Goal: Download file/media

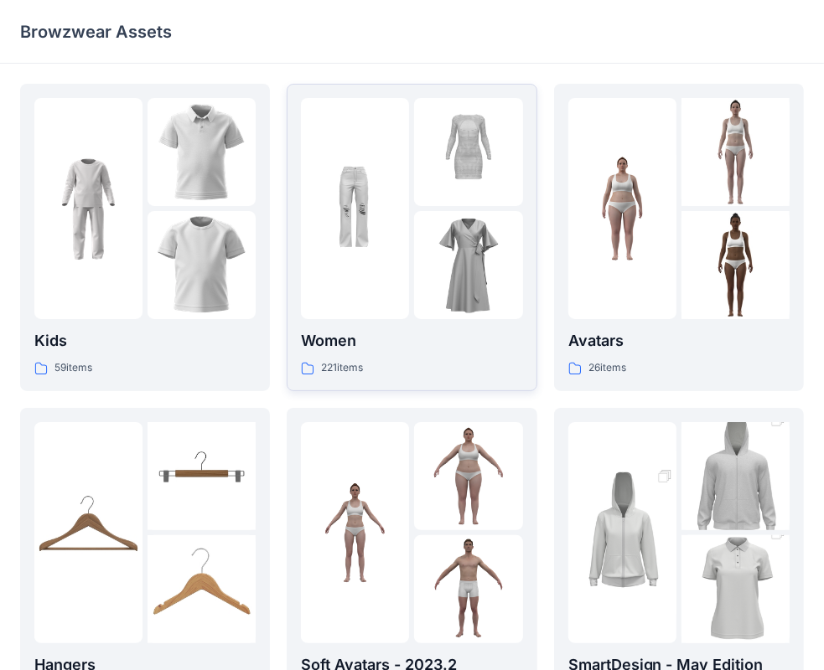
click at [367, 257] on img at bounding box center [355, 209] width 108 height 108
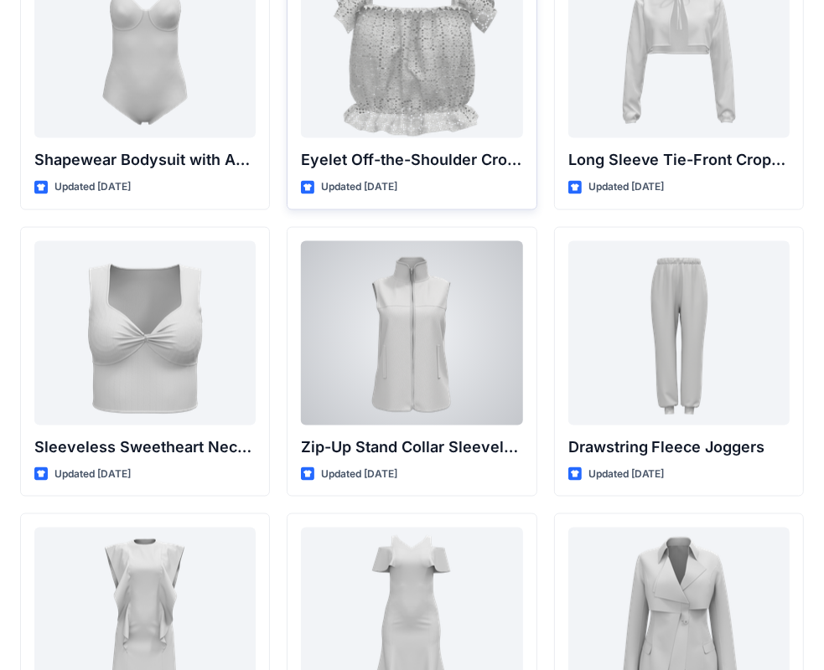
scroll to position [5553, 0]
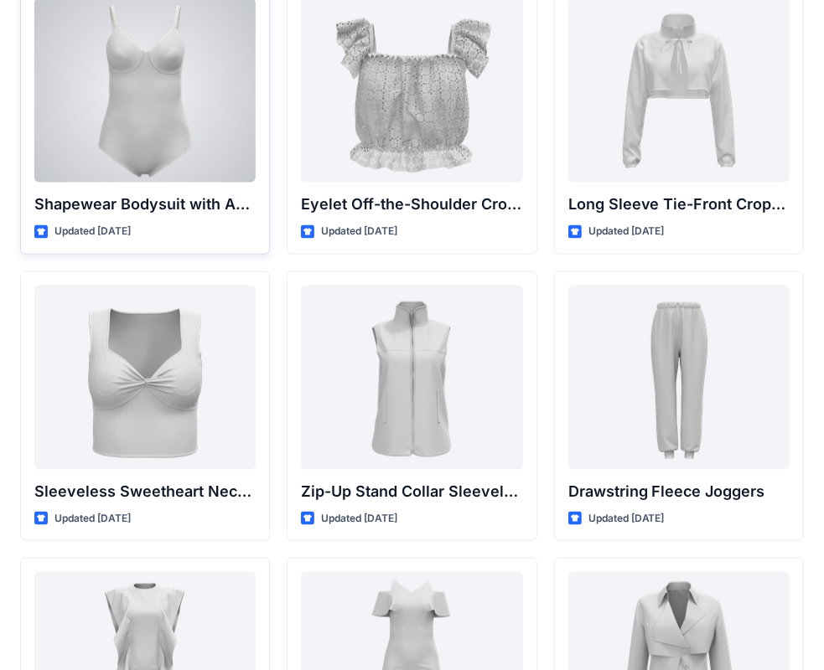
click at [158, 124] on div at bounding box center [144, 90] width 221 height 184
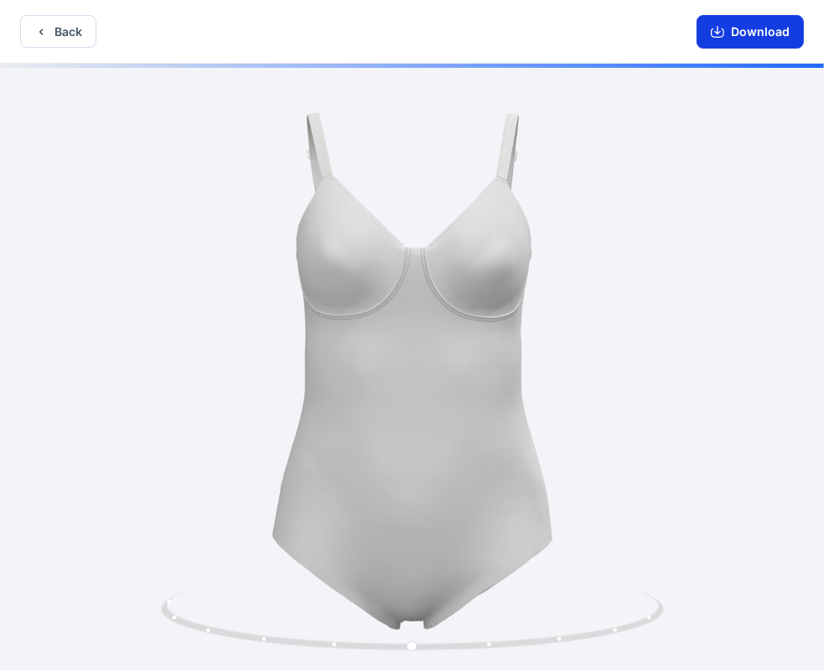
click at [716, 23] on button "Download" at bounding box center [749, 32] width 107 height 34
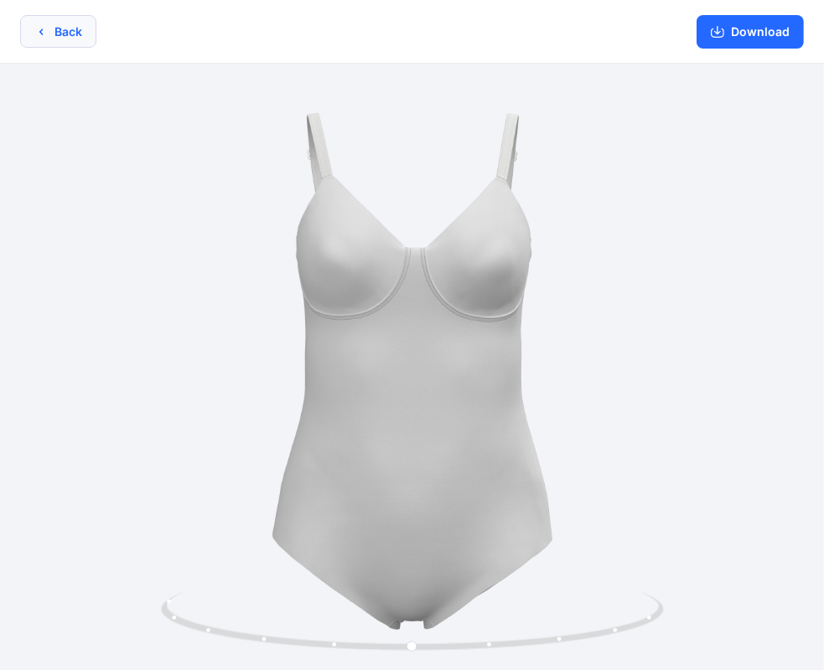
click at [54, 38] on button "Back" at bounding box center [58, 31] width 76 height 33
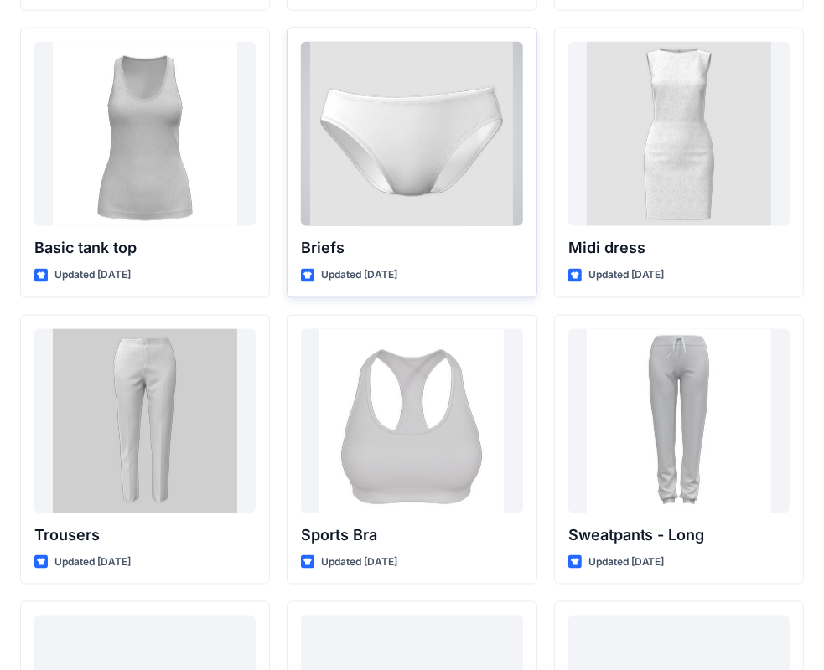
scroll to position [13841, 0]
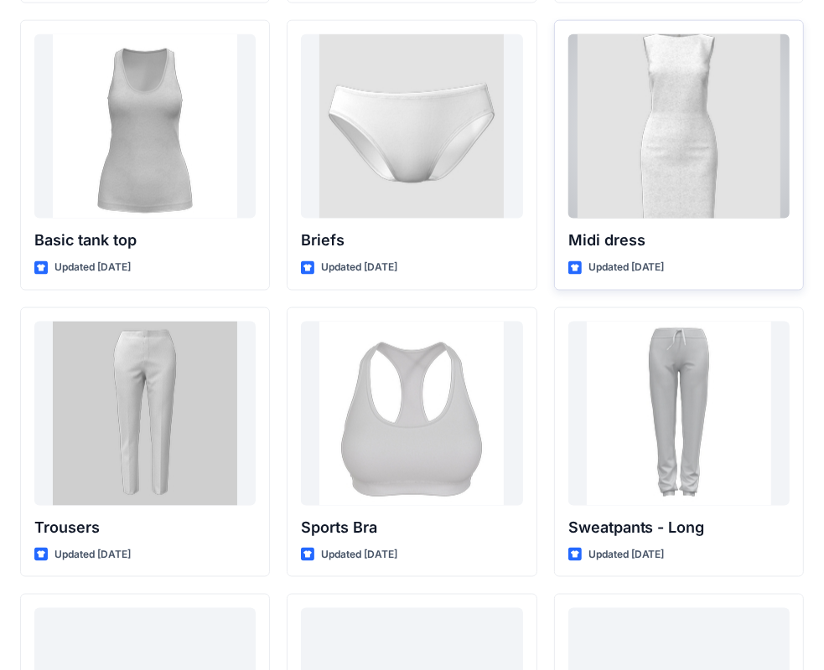
click at [663, 178] on div at bounding box center [678, 126] width 221 height 184
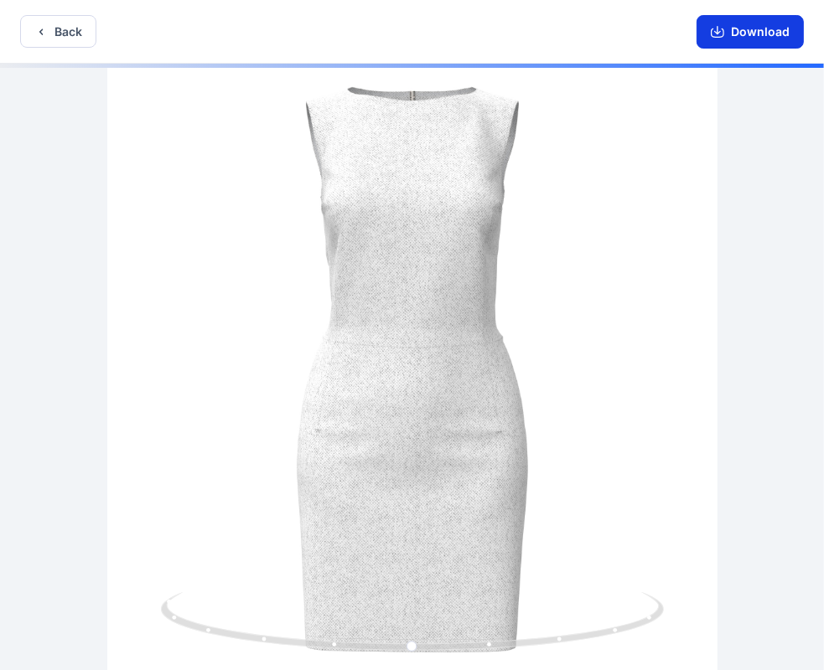
click at [742, 28] on button "Download" at bounding box center [749, 32] width 107 height 34
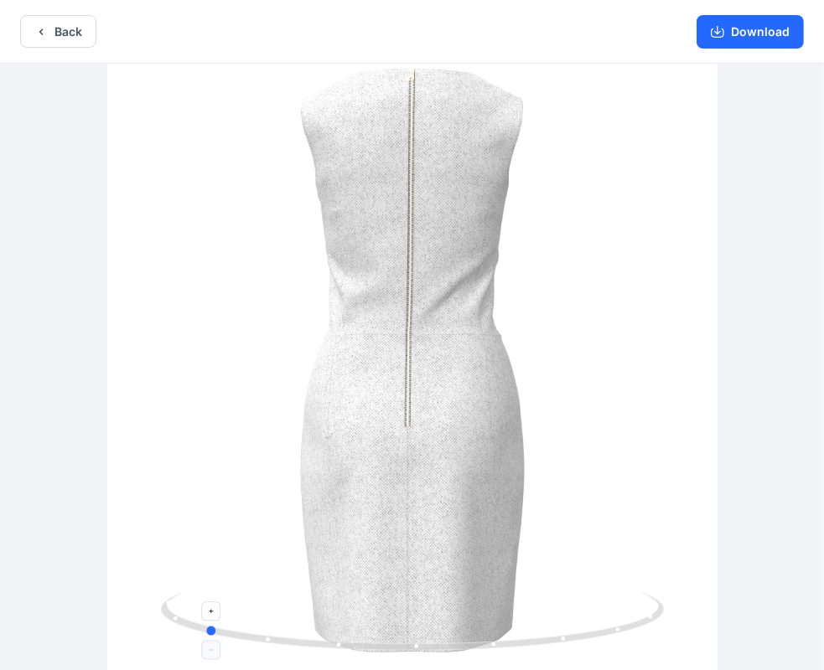
drag, startPoint x: 649, startPoint y: 603, endPoint x: 441, endPoint y: 635, distance: 210.2
click at [441, 635] on icon at bounding box center [414, 623] width 507 height 63
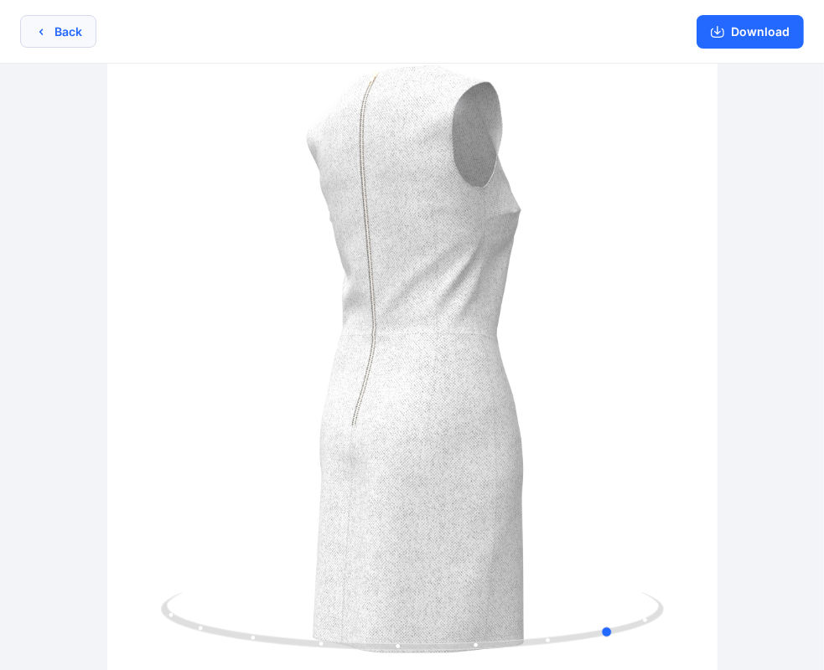
click at [47, 32] on icon "button" at bounding box center [40, 31] width 13 height 13
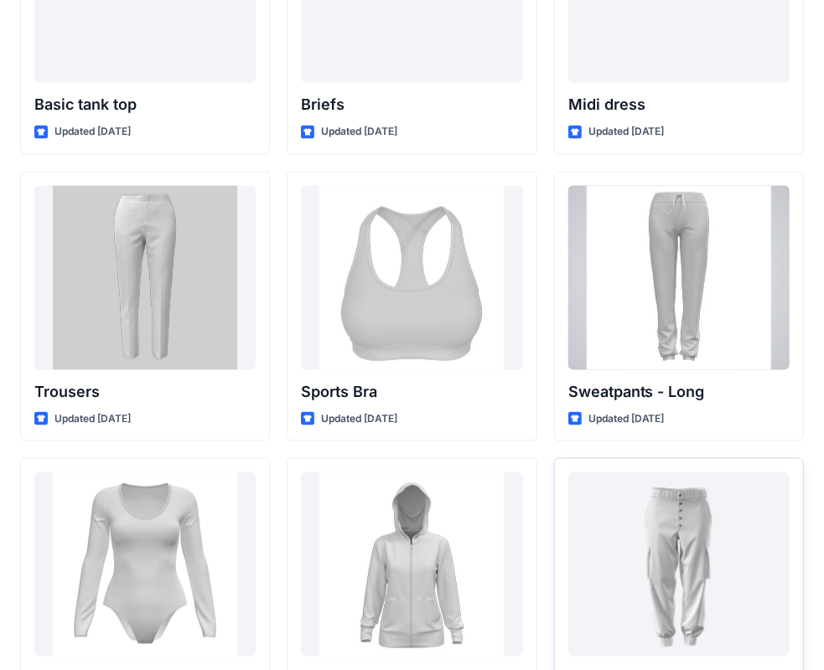
scroll to position [13983, 0]
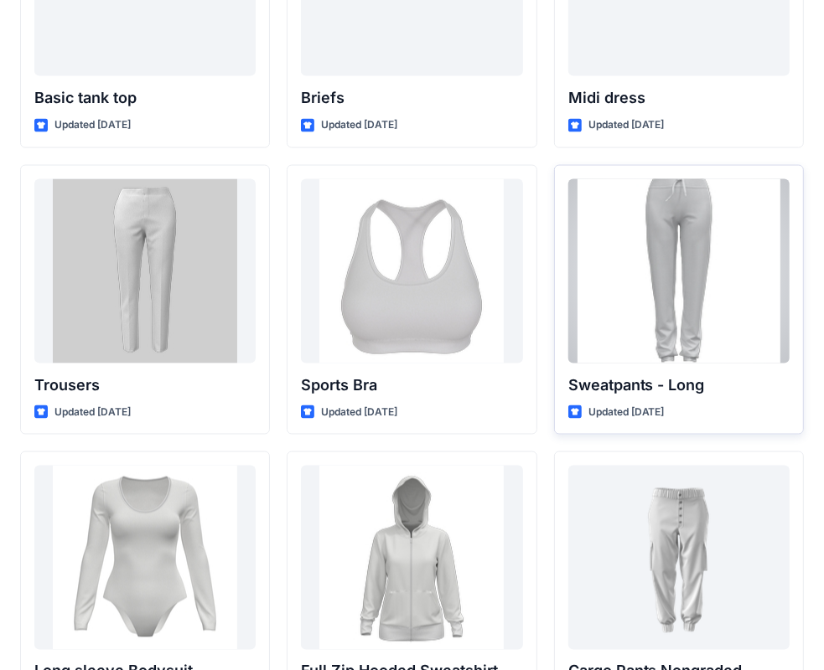
click at [680, 281] on div at bounding box center [678, 271] width 221 height 184
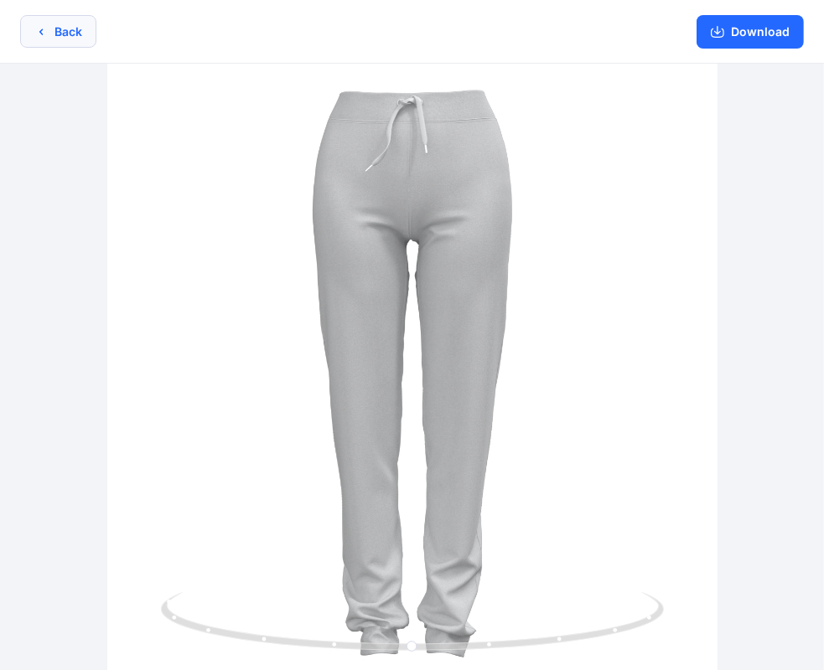
click at [35, 18] on button "Back" at bounding box center [58, 31] width 76 height 33
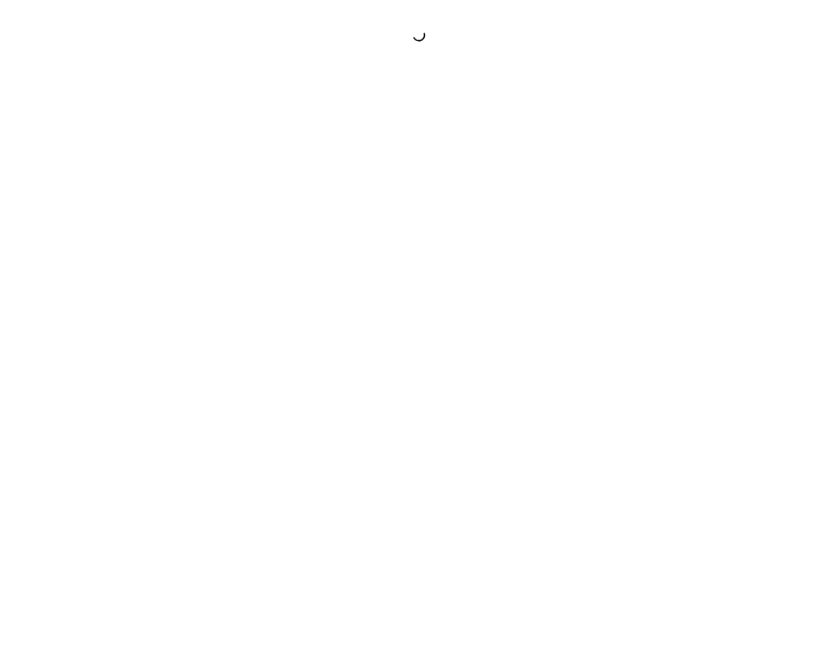
click at [55, 36] on div at bounding box center [419, 35] width 838 height 17
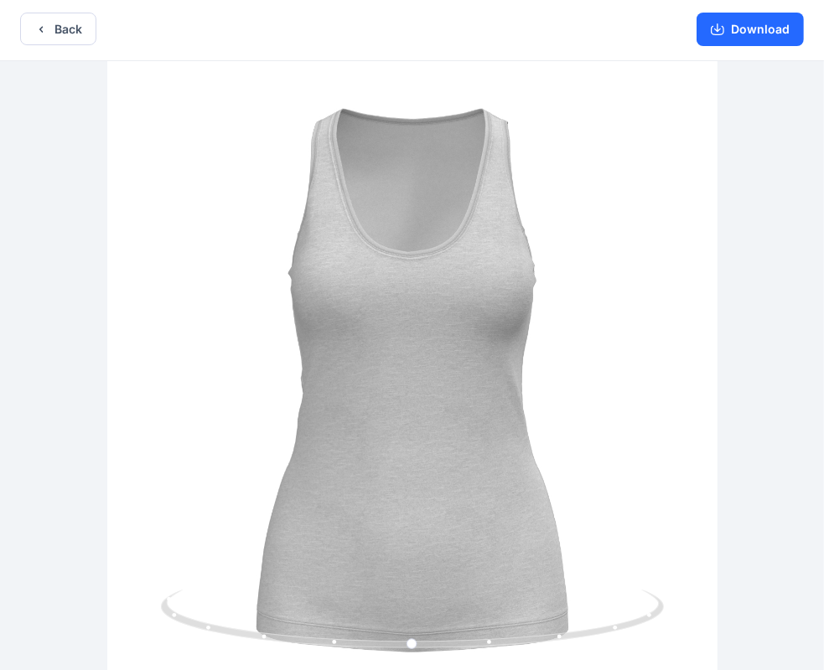
scroll to position [3, 0]
click at [40, 26] on icon "button" at bounding box center [40, 28] width 13 height 13
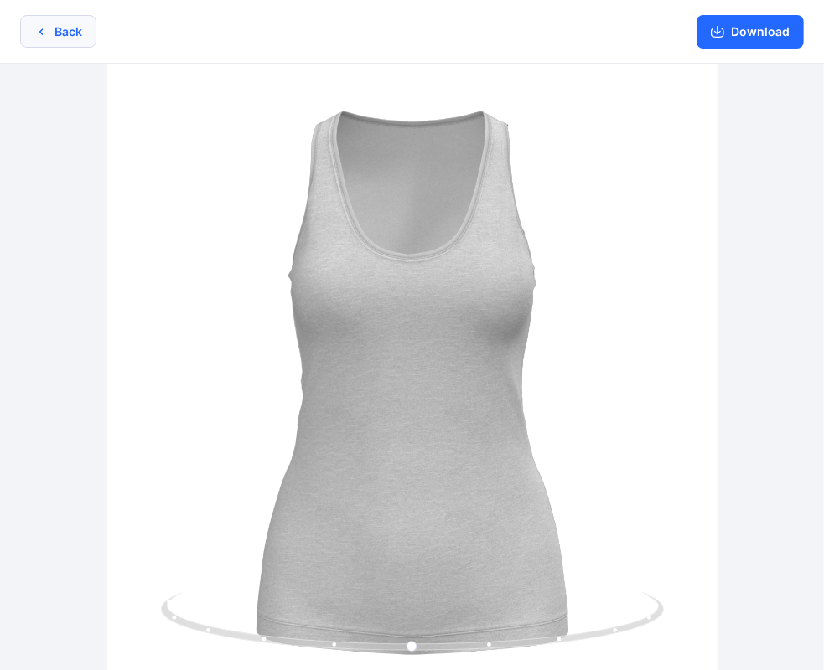
click at [42, 27] on icon "button" at bounding box center [40, 31] width 13 height 13
click at [50, 40] on button "Back" at bounding box center [58, 31] width 76 height 33
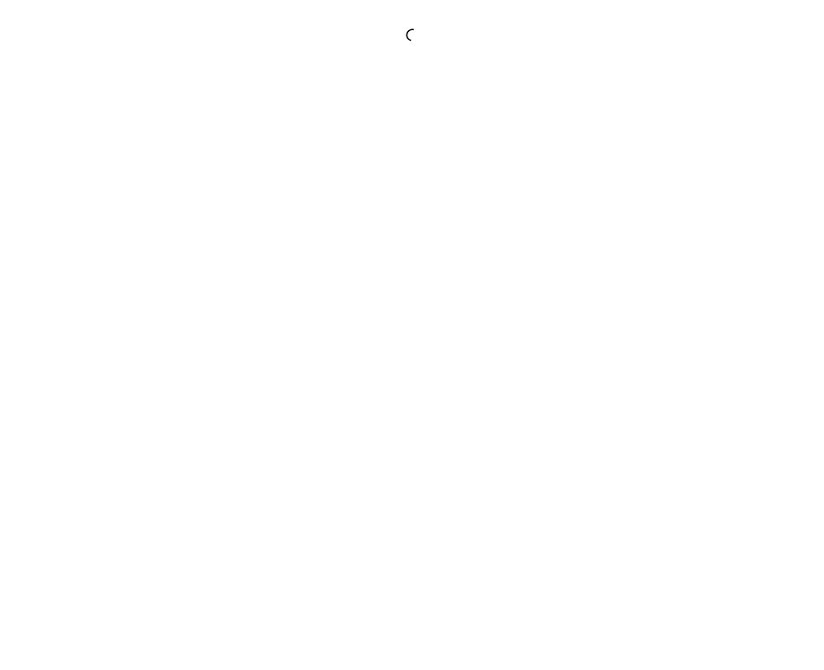
click at [50, 40] on div at bounding box center [412, 35] width 824 height 17
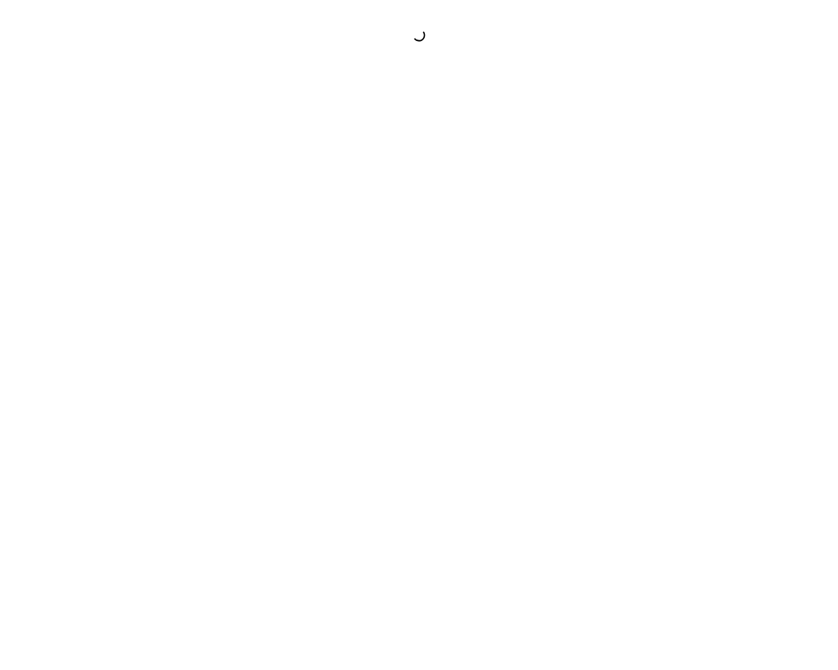
click at [50, 40] on div at bounding box center [419, 35] width 838 height 17
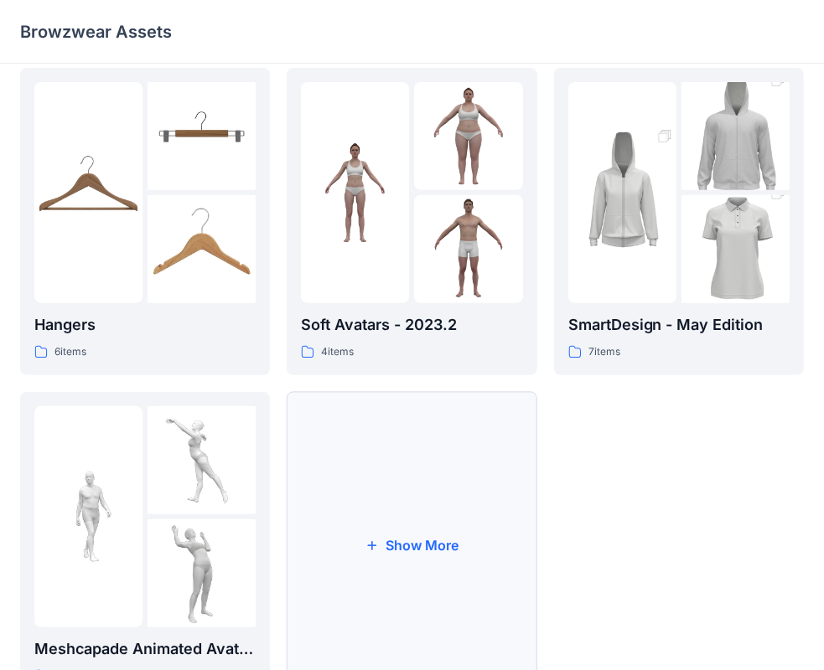
scroll to position [416, 0]
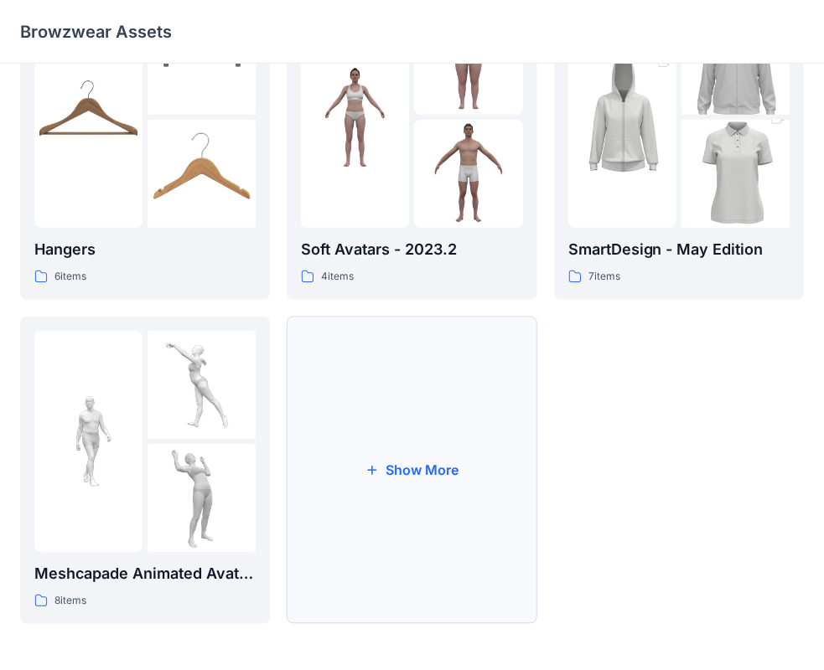
click at [385, 470] on button "Show More" at bounding box center [412, 471] width 250 height 308
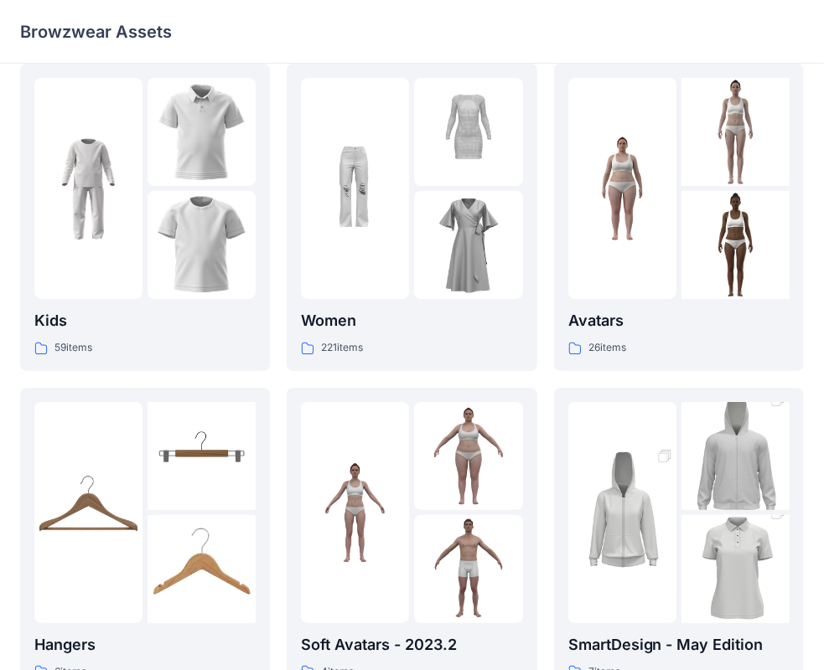
scroll to position [0, 0]
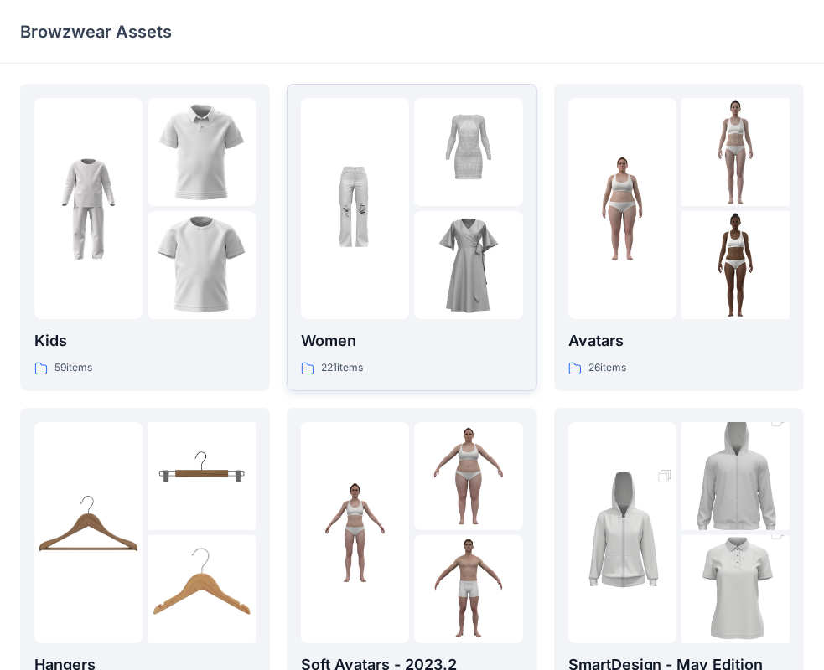
click at [365, 189] on img at bounding box center [355, 209] width 108 height 108
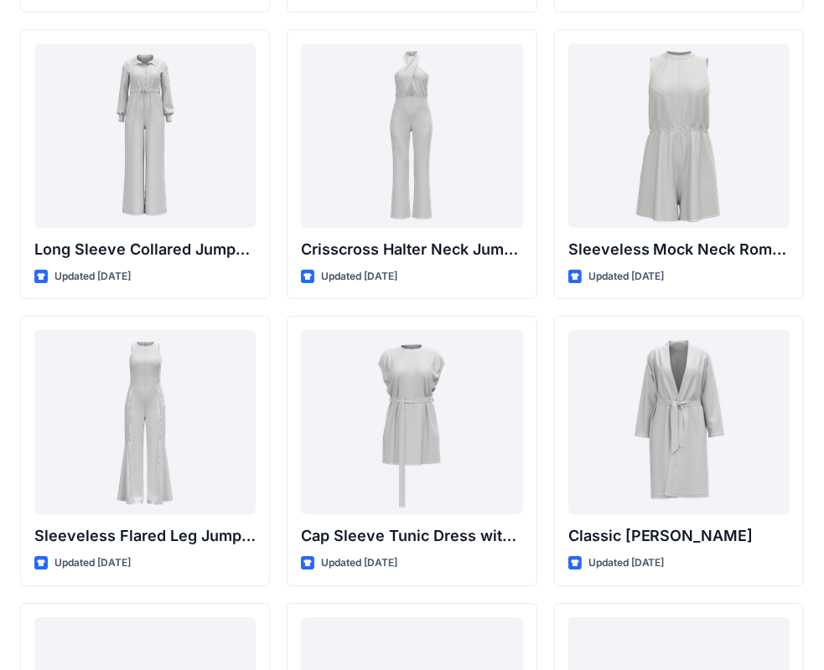
scroll to position [3504, 0]
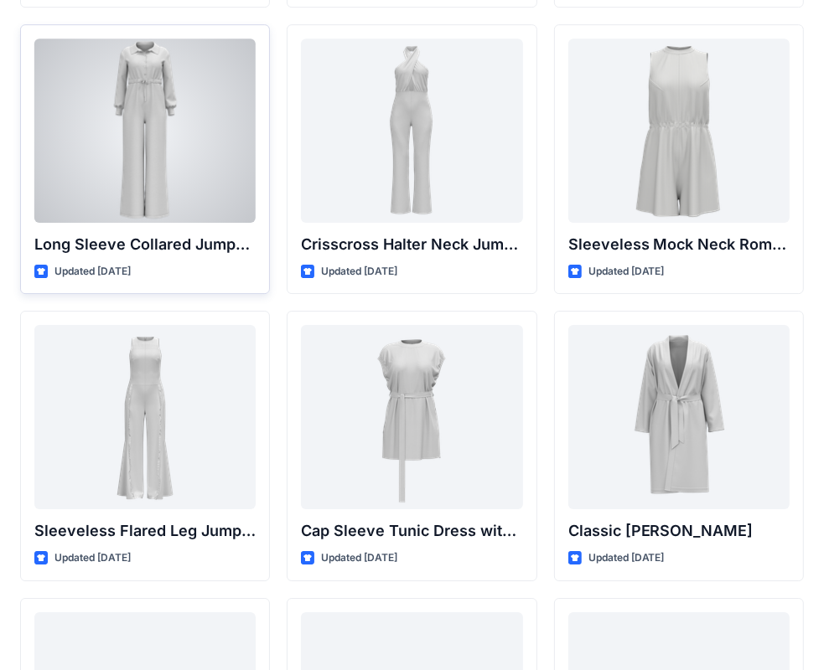
click at [161, 170] on div at bounding box center [144, 131] width 221 height 184
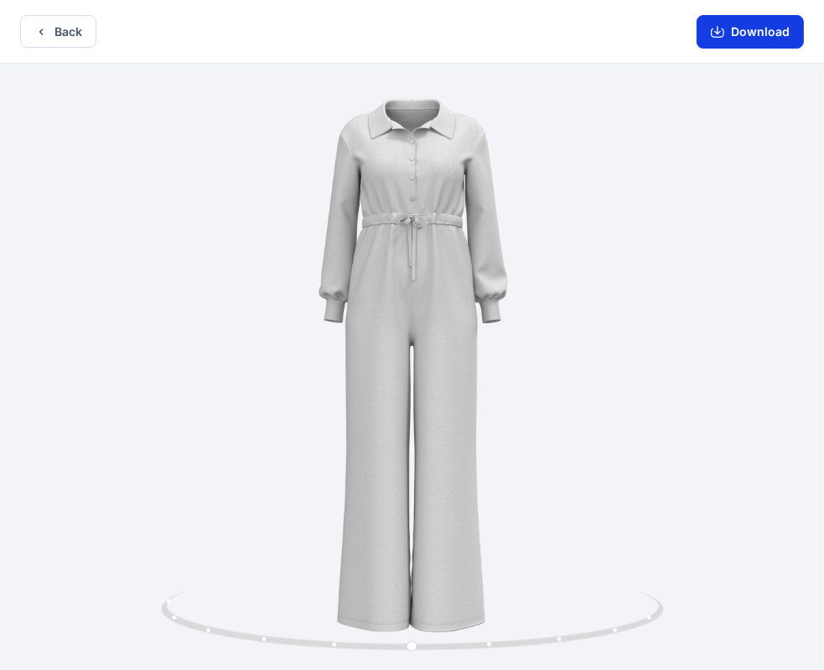
click at [768, 32] on button "Download" at bounding box center [749, 32] width 107 height 34
click at [772, 34] on button "Download" at bounding box center [749, 32] width 107 height 34
